Goal: Transaction & Acquisition: Download file/media

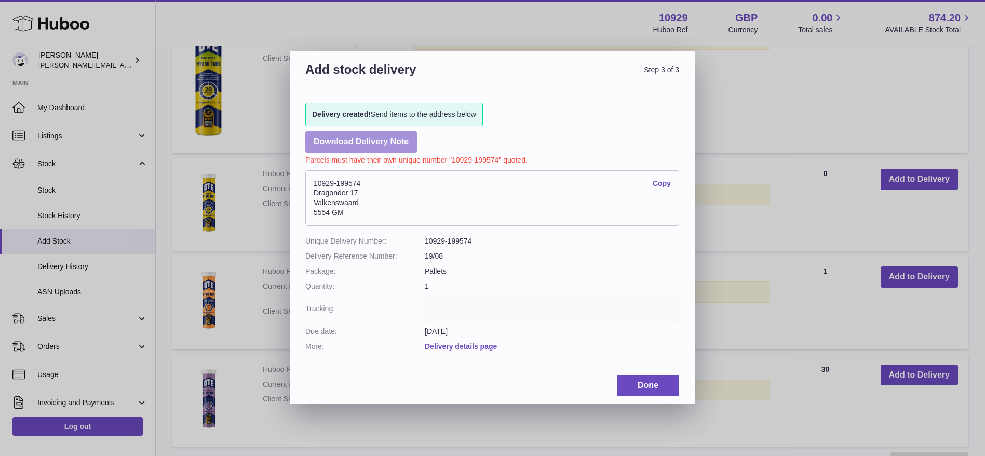
click at [381, 145] on link "Download Delivery Note" at bounding box center [361, 141] width 112 height 21
click at [632, 381] on link "Done" at bounding box center [648, 385] width 62 height 21
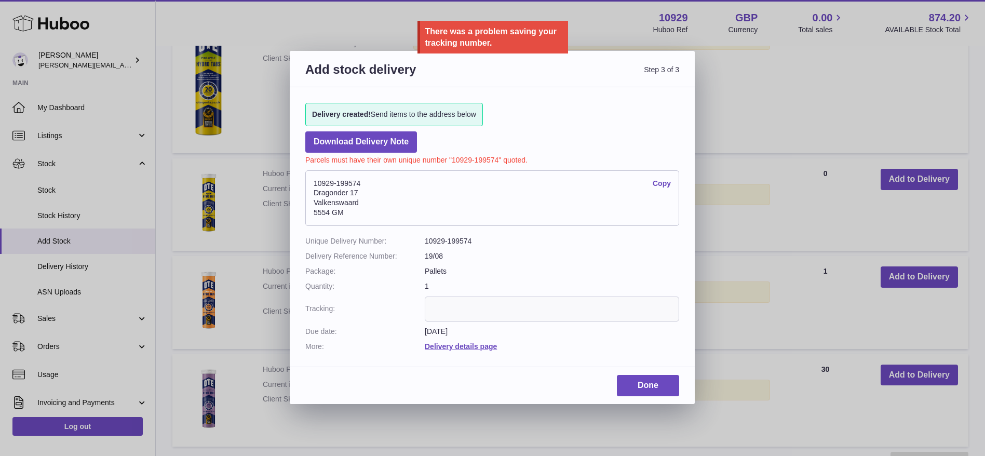
click at [557, 251] on dd "19/08" at bounding box center [552, 256] width 254 height 10
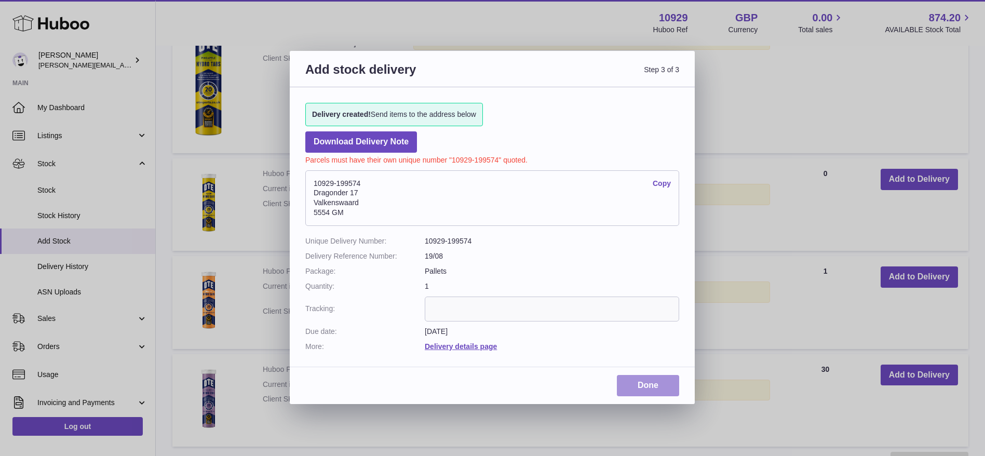
click at [657, 379] on link "Done" at bounding box center [648, 385] width 62 height 21
click at [658, 393] on link "Done" at bounding box center [648, 385] width 62 height 21
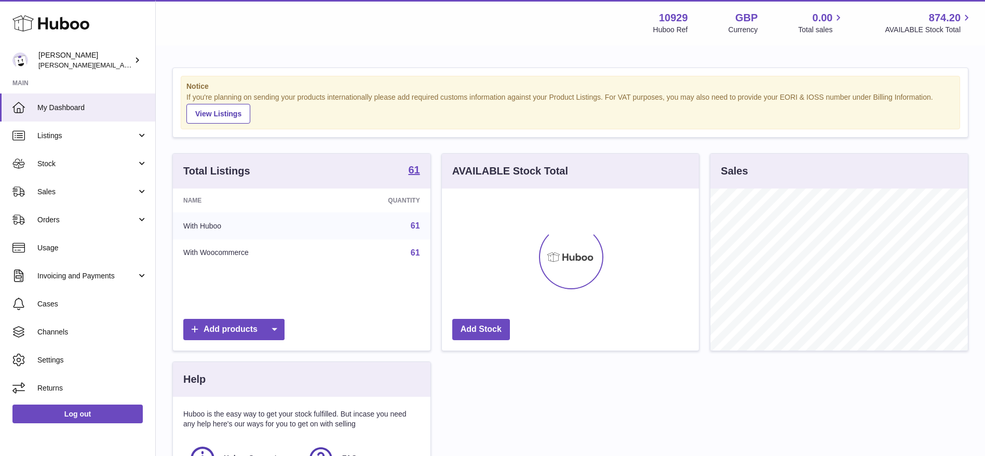
scroll to position [162, 257]
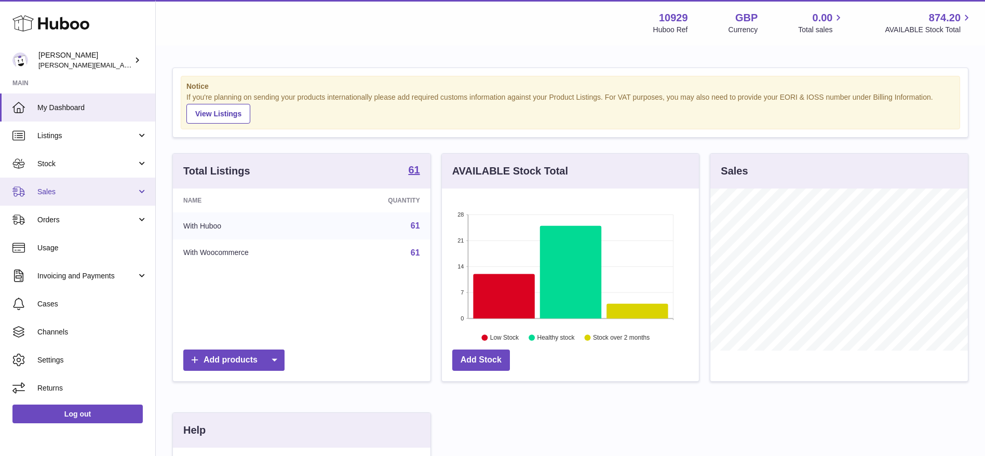
click at [91, 189] on span "Sales" at bounding box center [86, 192] width 99 height 10
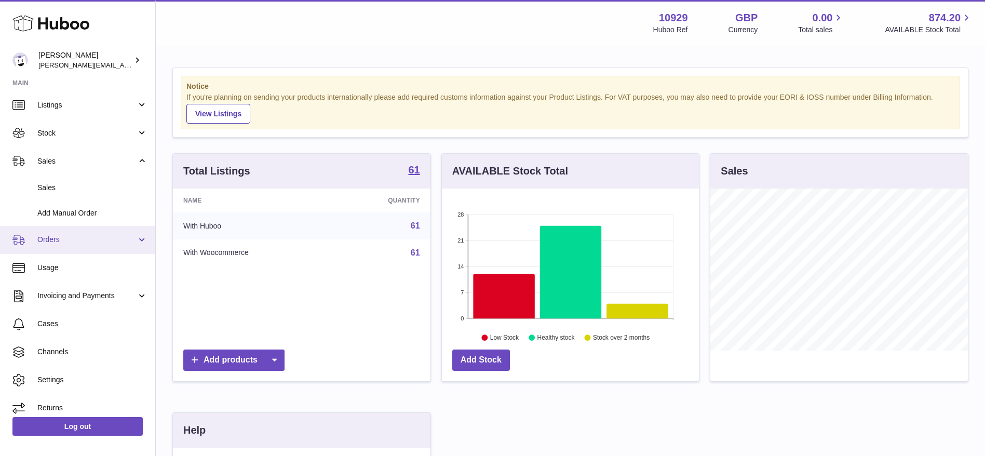
scroll to position [31, 0]
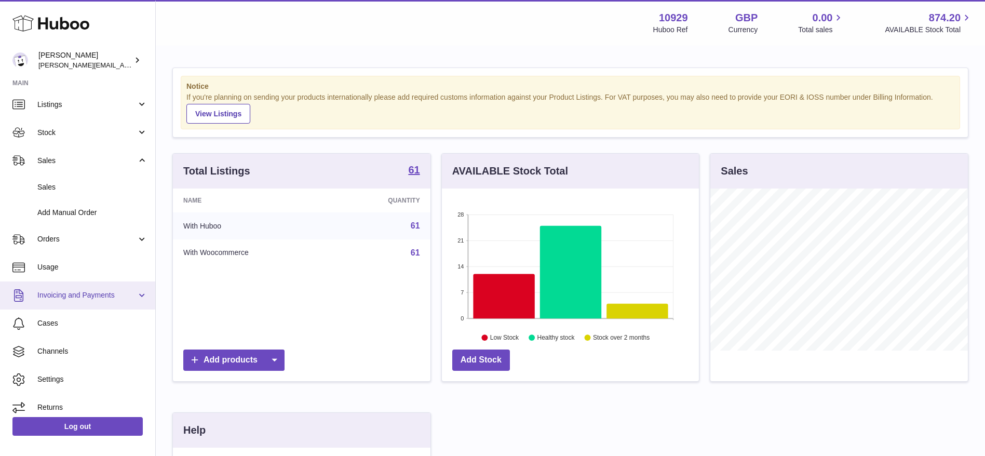
click at [95, 287] on link "Invoicing and Payments" at bounding box center [77, 295] width 155 height 28
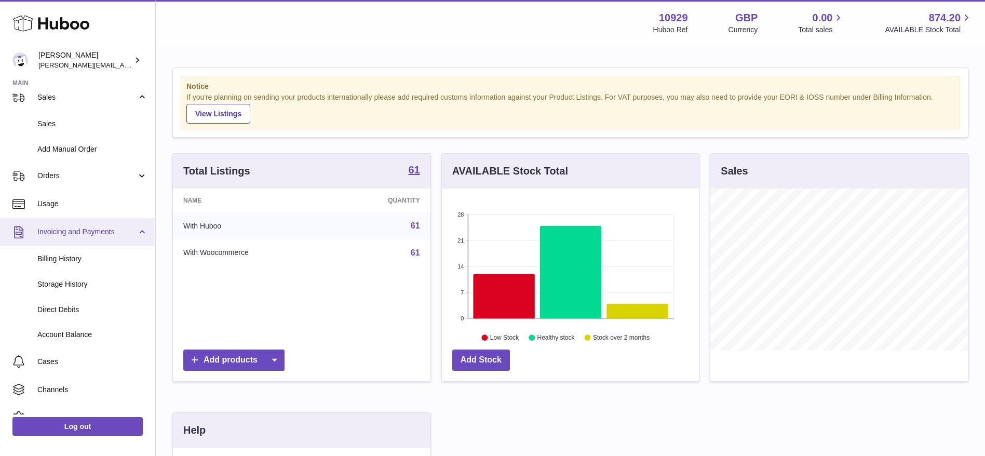
scroll to position [96, 0]
click at [58, 265] on link "Billing History" at bounding box center [77, 257] width 155 height 25
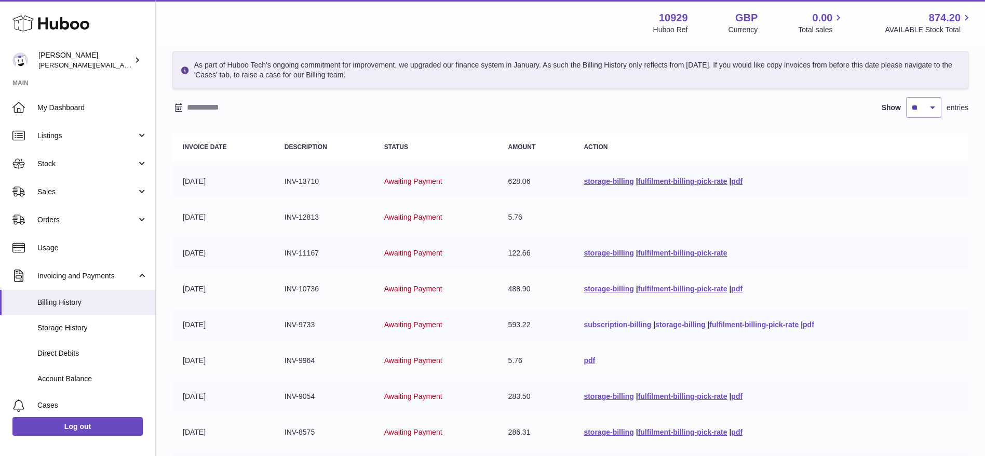
scroll to position [44, 0]
click at [683, 179] on link "fulfilment-billing-pick-rate" at bounding box center [682, 181] width 89 height 8
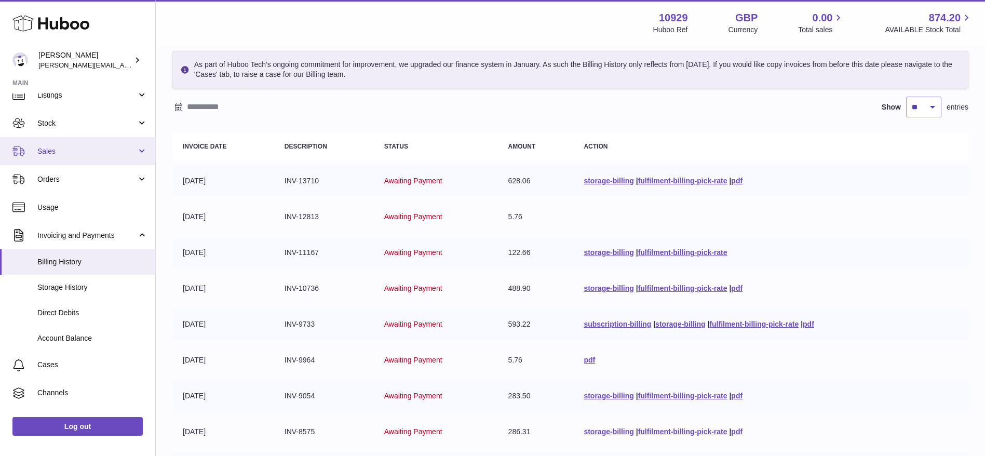
scroll to position [89, 0]
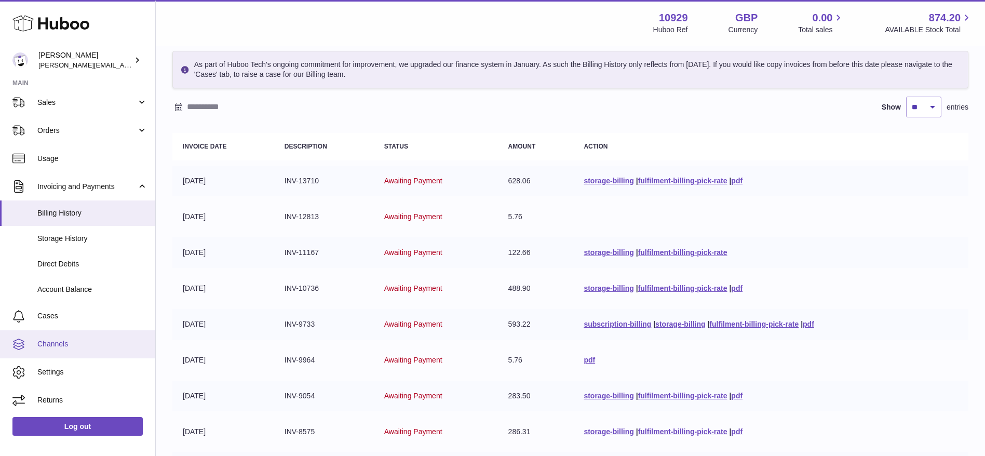
click at [66, 347] on span "Channels" at bounding box center [92, 344] width 110 height 10
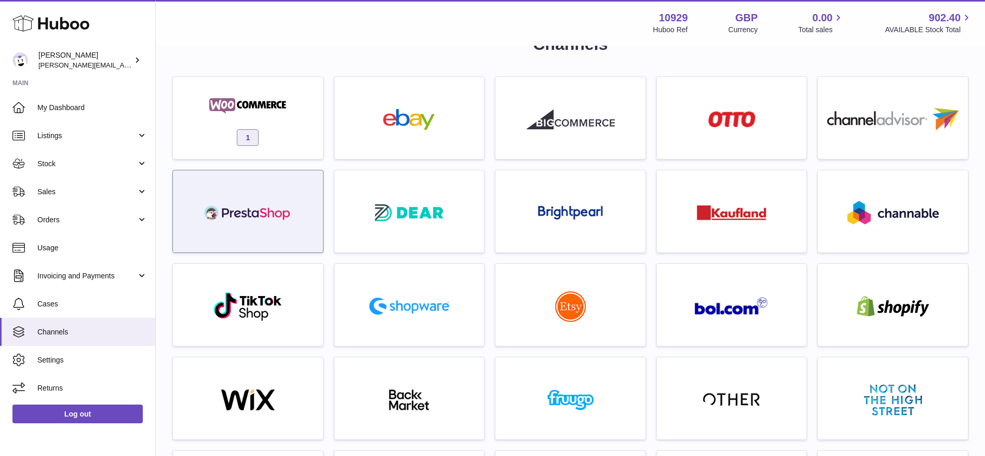
scroll to position [35, 0]
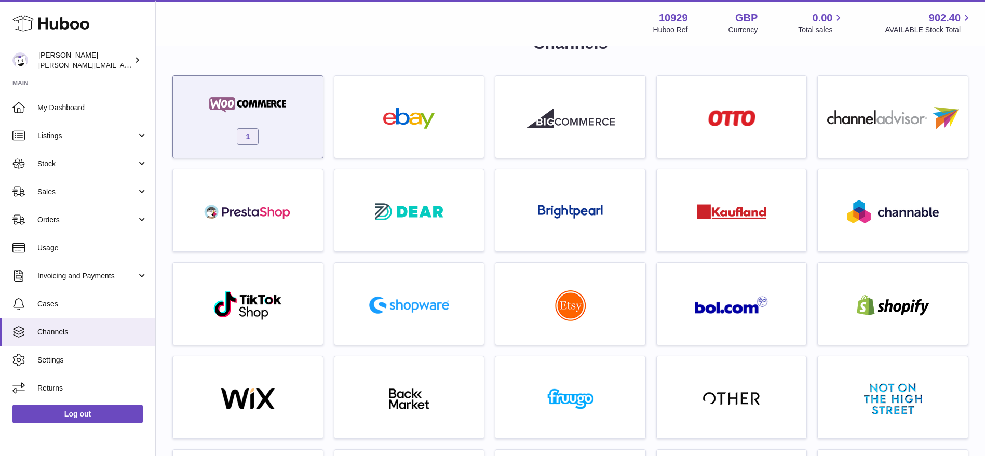
click at [222, 123] on div "1" at bounding box center [248, 119] width 140 height 66
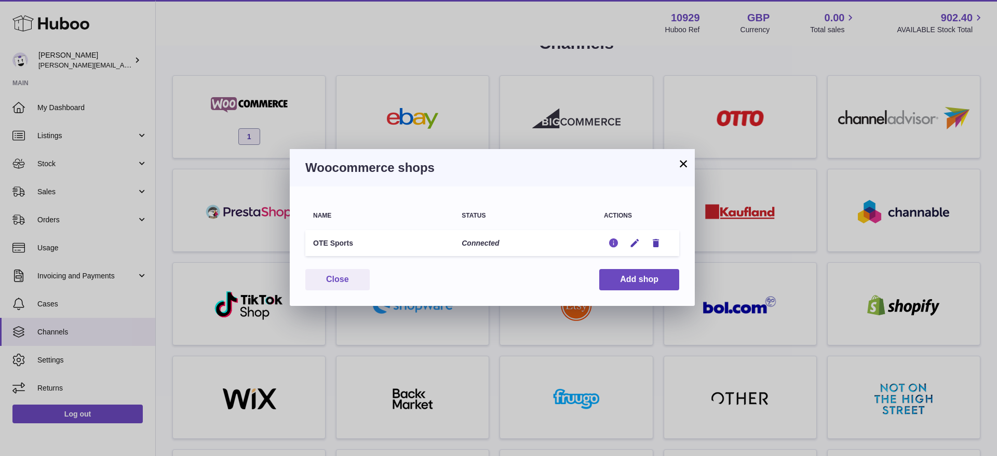
click at [613, 242] on icon "button" at bounding box center [613, 243] width 11 height 11
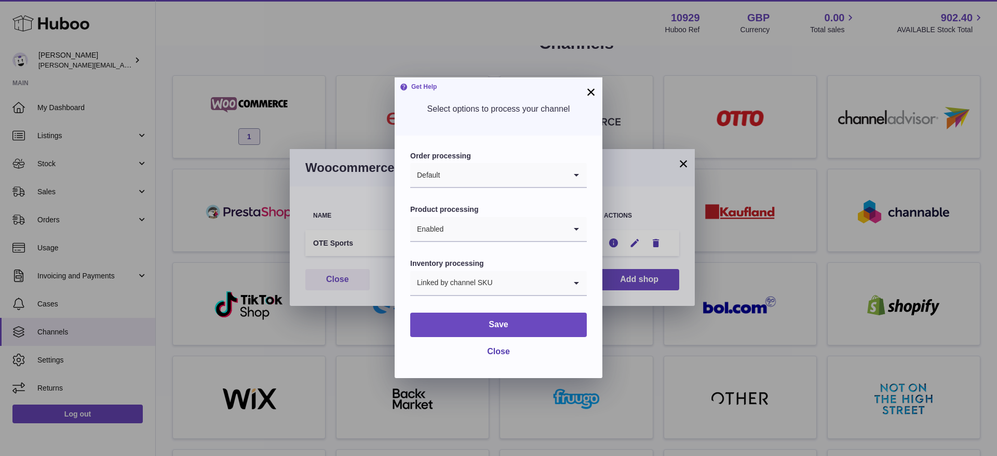
click at [587, 86] on button "×" at bounding box center [591, 92] width 12 height 12
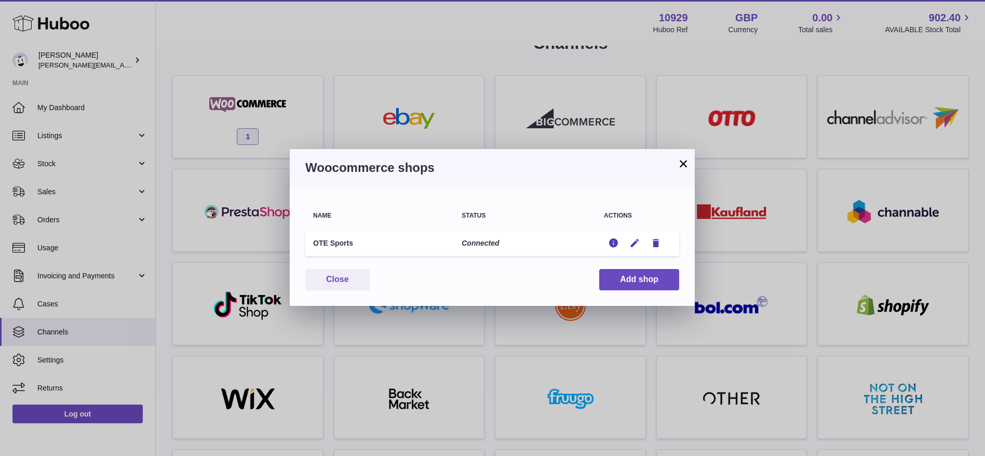
click at [681, 161] on button "×" at bounding box center [683, 163] width 12 height 12
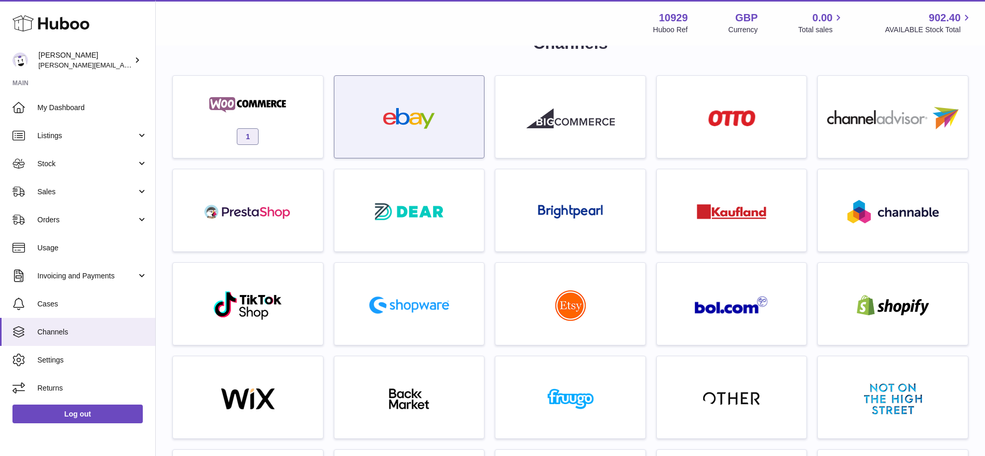
scroll to position [0, 0]
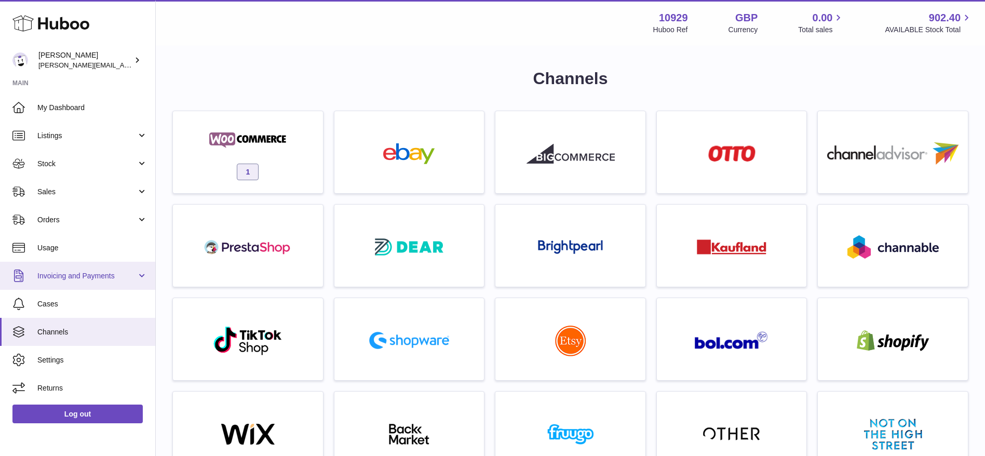
click at [51, 271] on span "Invoicing and Payments" at bounding box center [86, 276] width 99 height 10
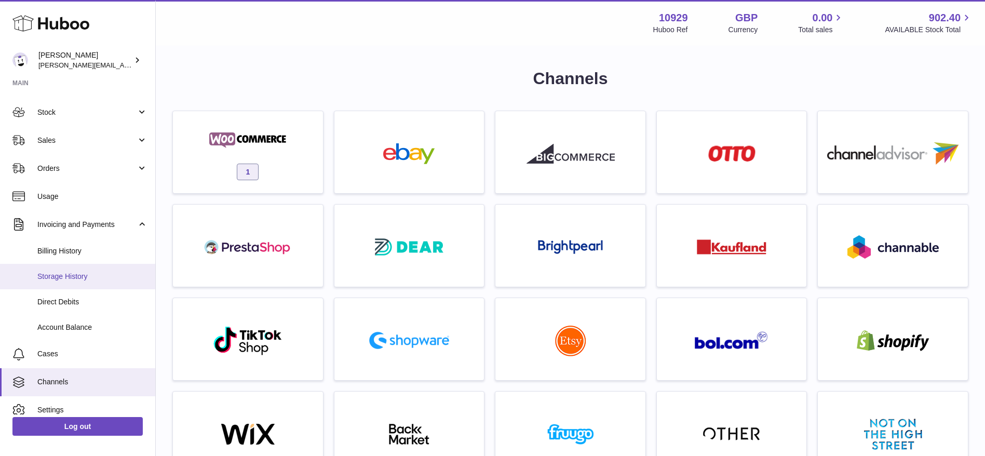
scroll to position [54, 0]
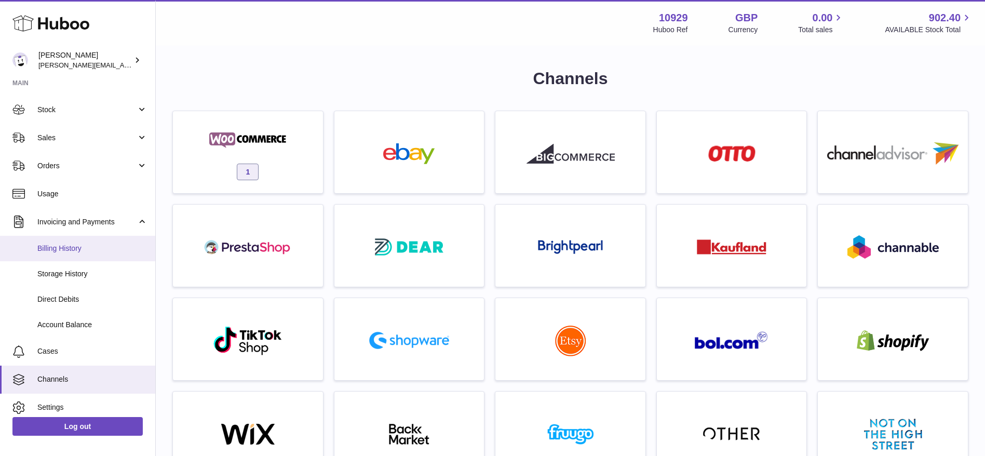
click at [47, 252] on span "Billing History" at bounding box center [92, 249] width 110 height 10
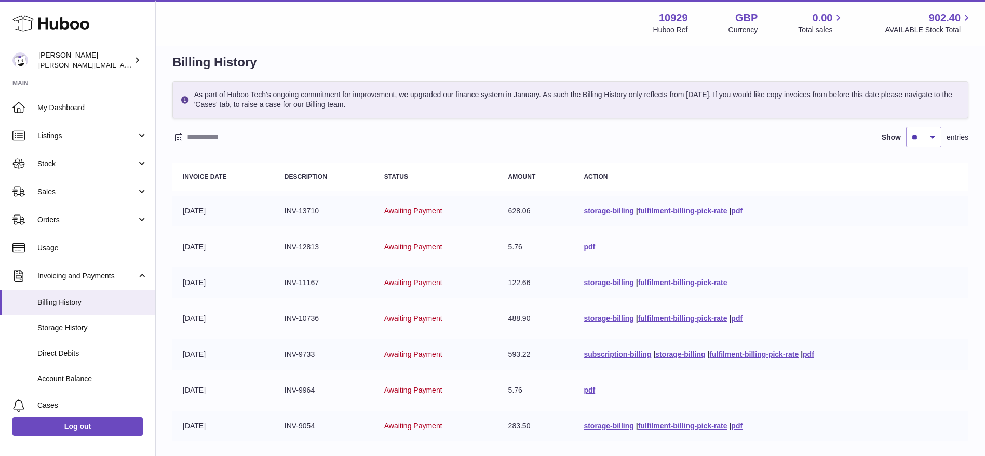
scroll to position [9, 0]
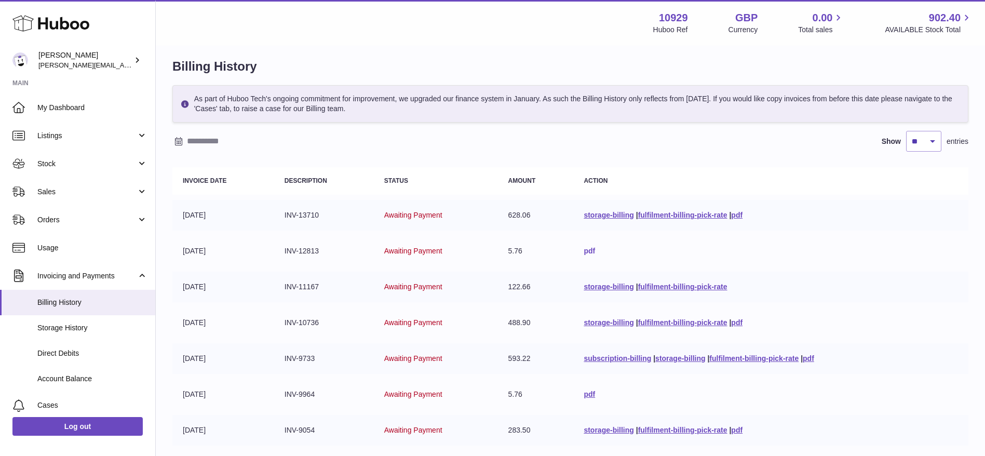
click at [584, 249] on link "pdf" at bounding box center [589, 251] width 11 height 8
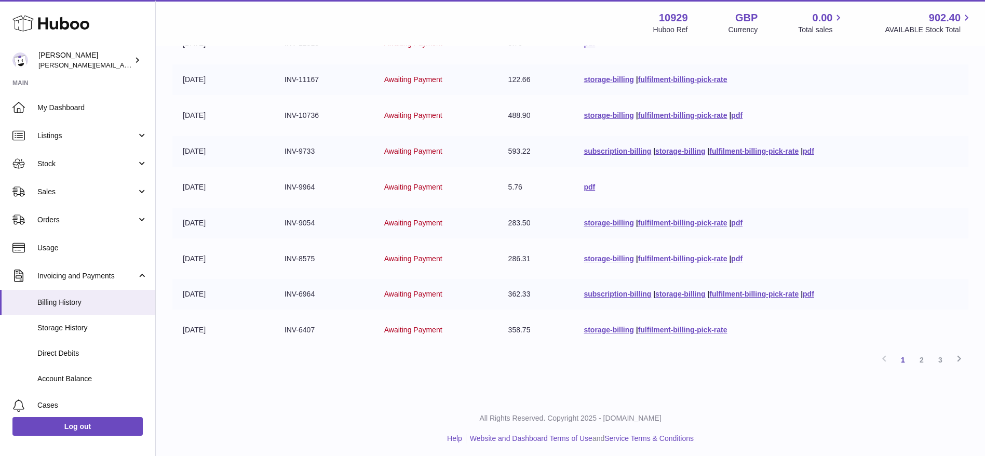
scroll to position [0, 0]
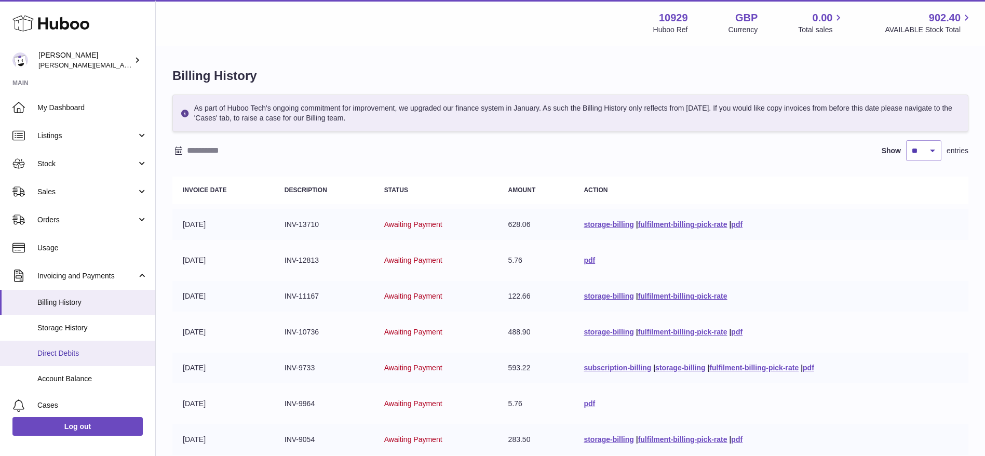
click at [68, 362] on link "Direct Debits" at bounding box center [77, 353] width 155 height 25
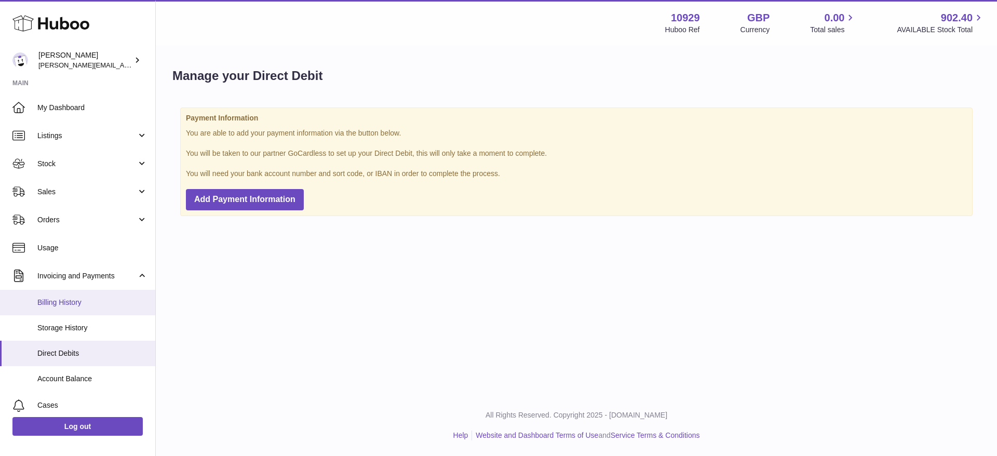
click at [74, 294] on link "Billing History" at bounding box center [77, 302] width 155 height 25
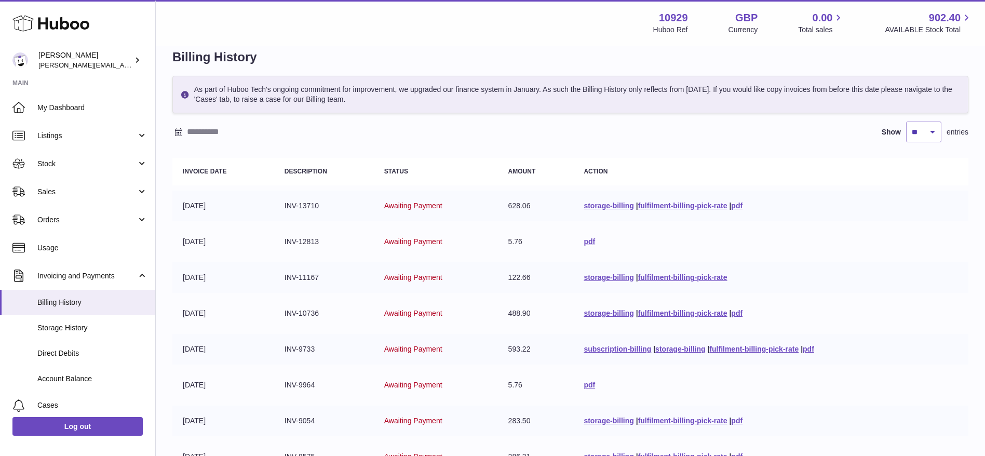
scroll to position [18, 0]
